Goal: Task Accomplishment & Management: Manage account settings

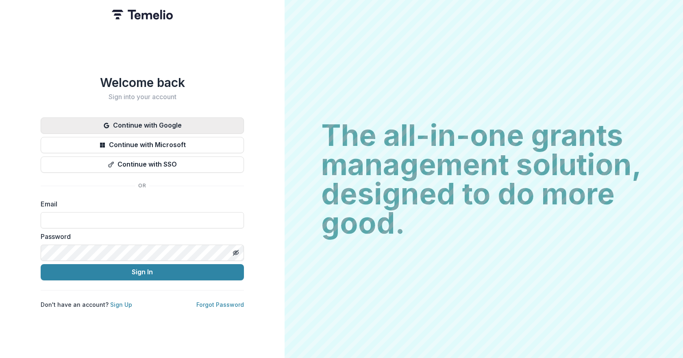
click at [141, 121] on button "Continue with Google" at bounding box center [142, 126] width 203 height 16
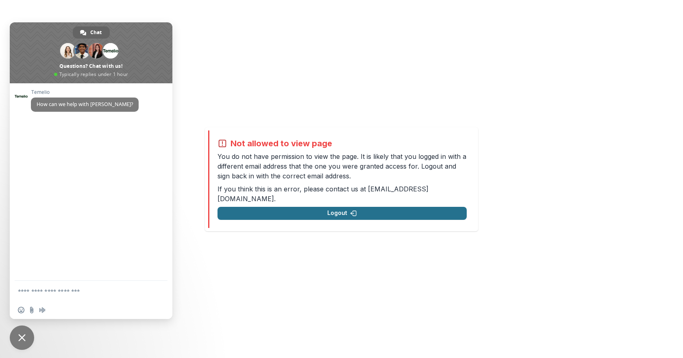
click at [340, 207] on button "Logout" at bounding box center [342, 213] width 249 height 13
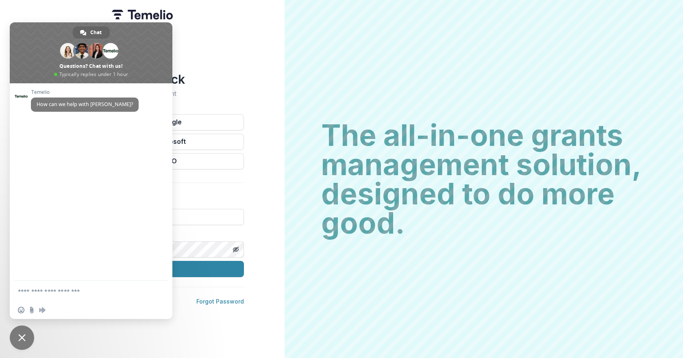
click at [22, 332] on span "Close chat" at bounding box center [22, 338] width 24 height 24
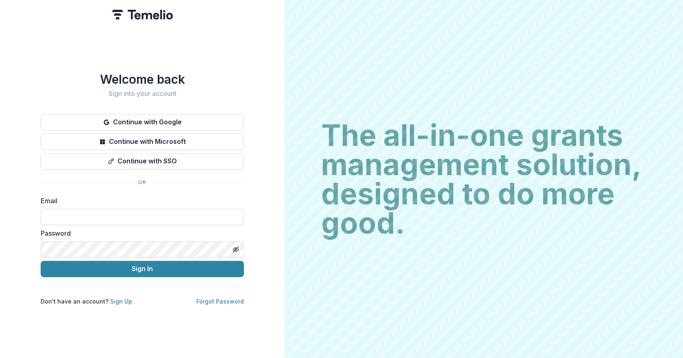
click at [70, 203] on label "Email" at bounding box center [140, 201] width 198 height 10
click at [54, 221] on input at bounding box center [142, 217] width 203 height 16
type input "**********"
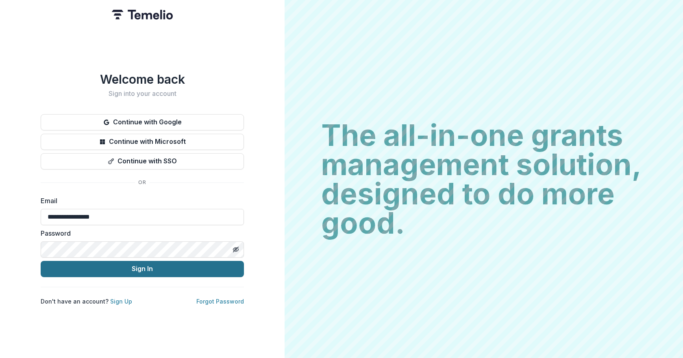
click at [132, 267] on button "Sign In" at bounding box center [142, 269] width 203 height 16
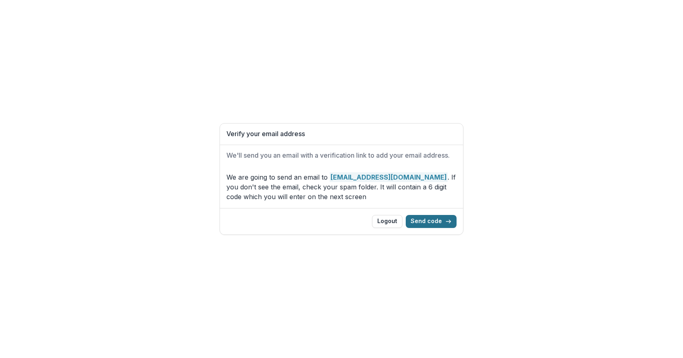
click at [442, 222] on button "Send code" at bounding box center [431, 221] width 51 height 13
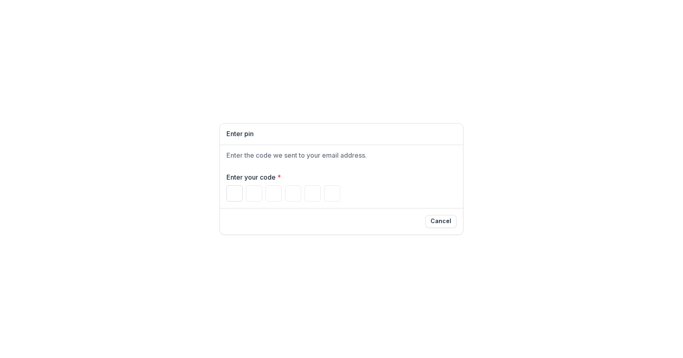
paste input "******"
type input "*"
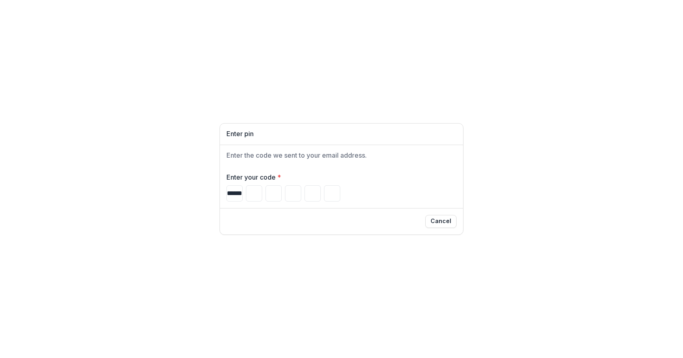
type input "*"
